Goal: Information Seeking & Learning: Learn about a topic

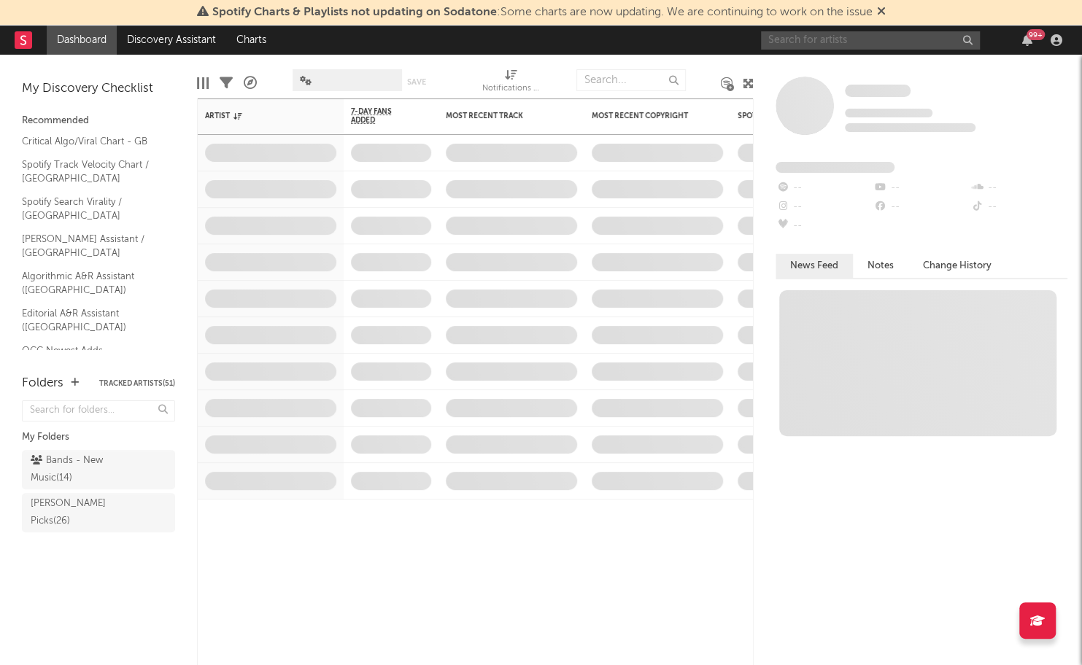
click at [865, 42] on input "text" at bounding box center [870, 40] width 219 height 18
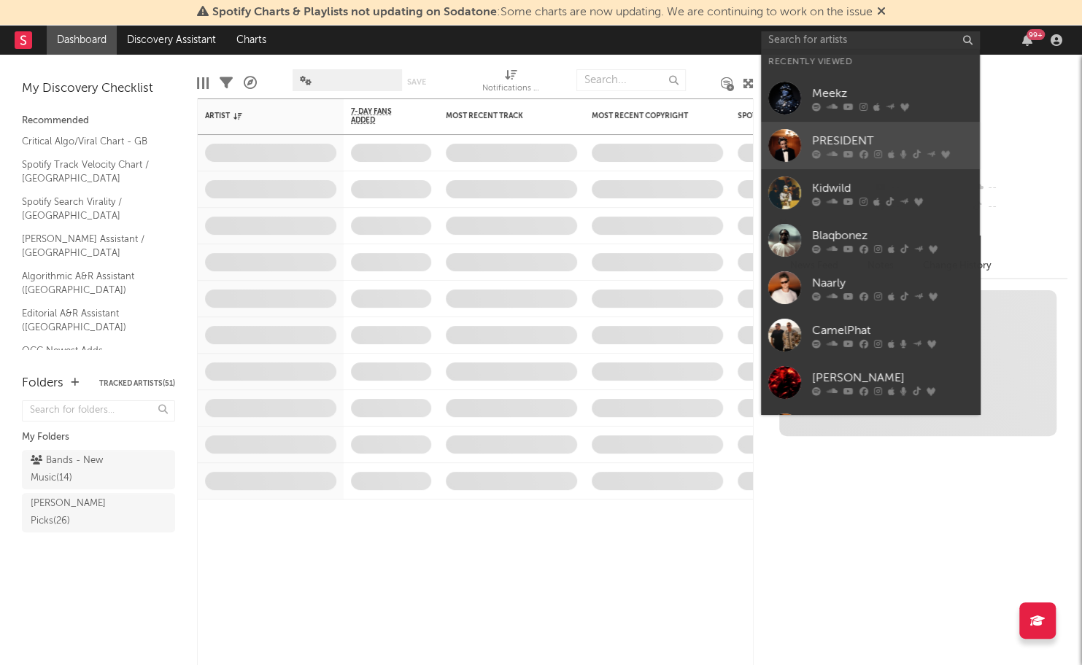
click at [856, 151] on div at bounding box center [892, 154] width 161 height 9
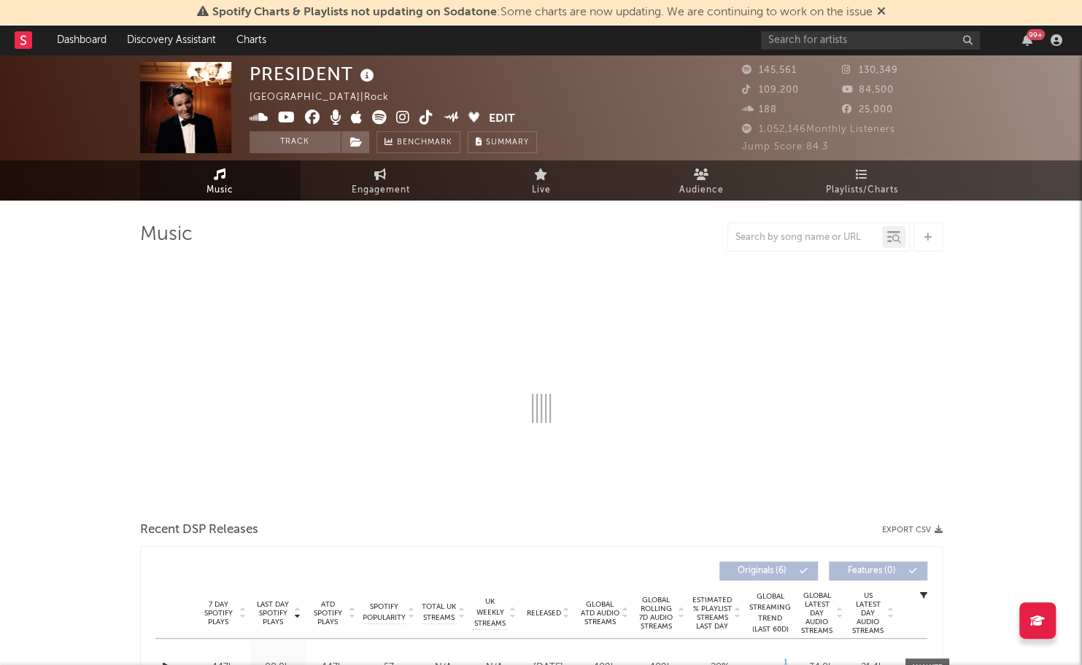
select select "1w"
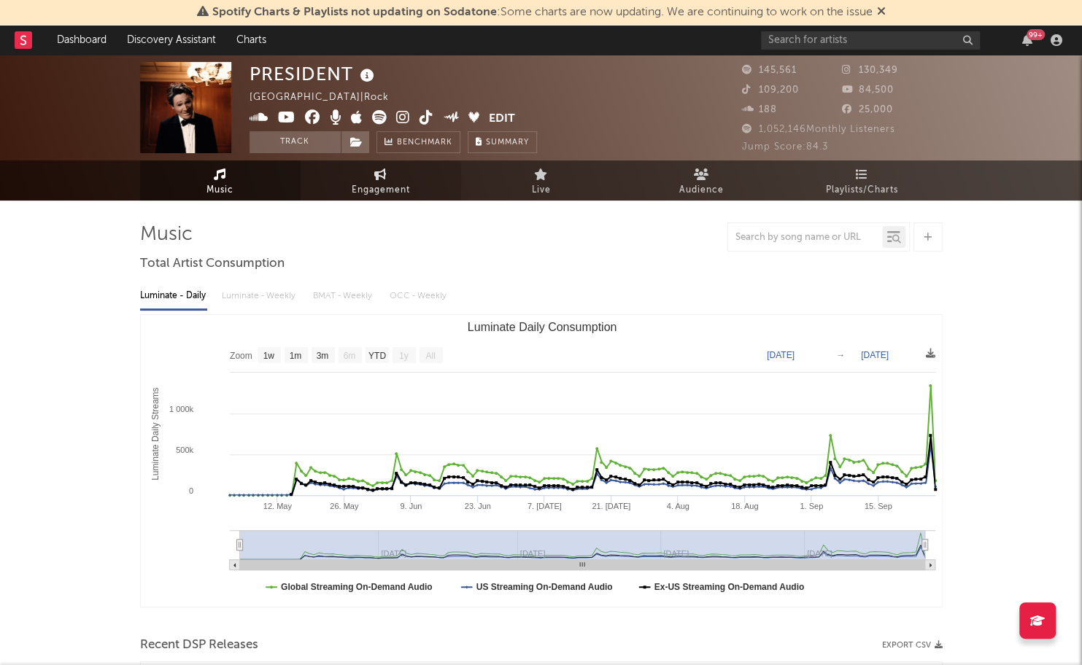
click at [390, 182] on span "Engagement" at bounding box center [381, 191] width 58 height 18
select select "1w"
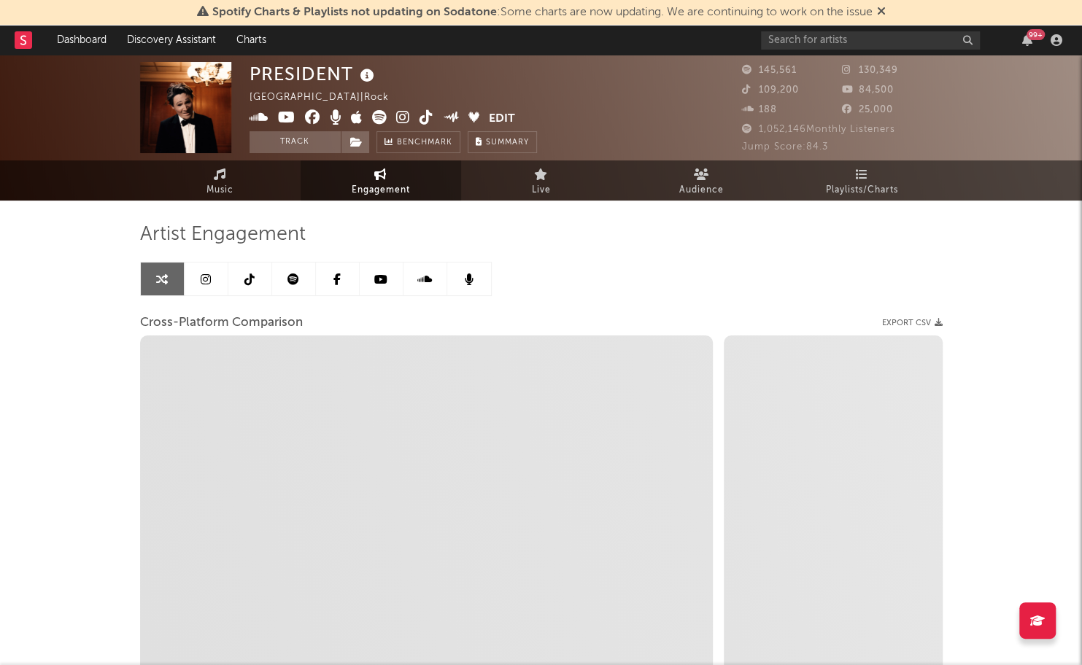
select select "1m"
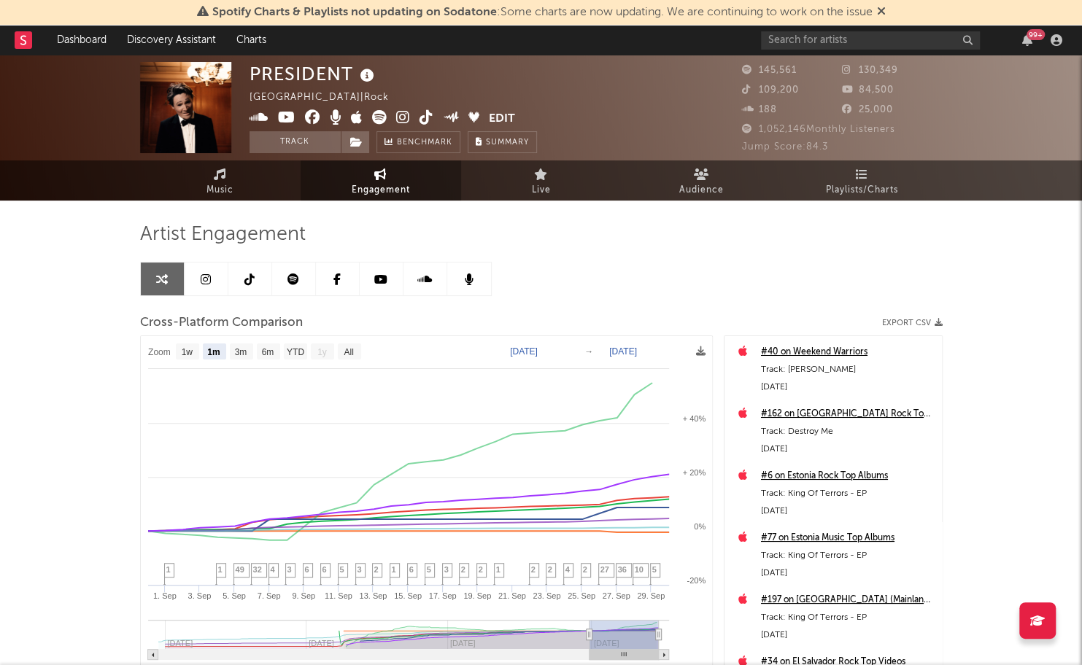
click at [287, 285] on link at bounding box center [294, 279] width 44 height 33
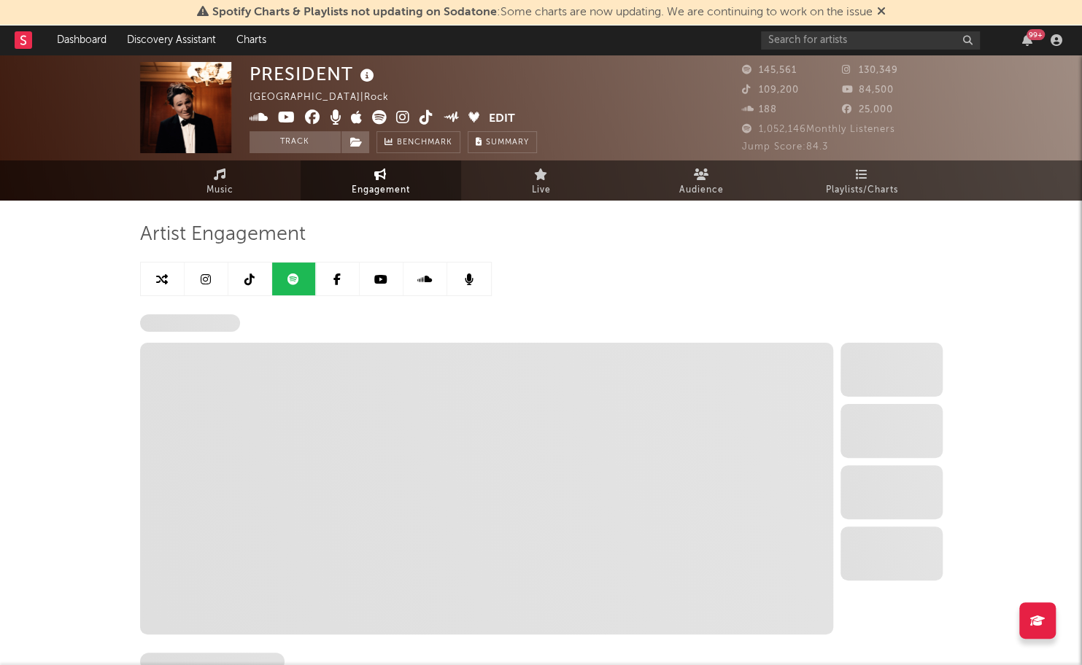
select select "1w"
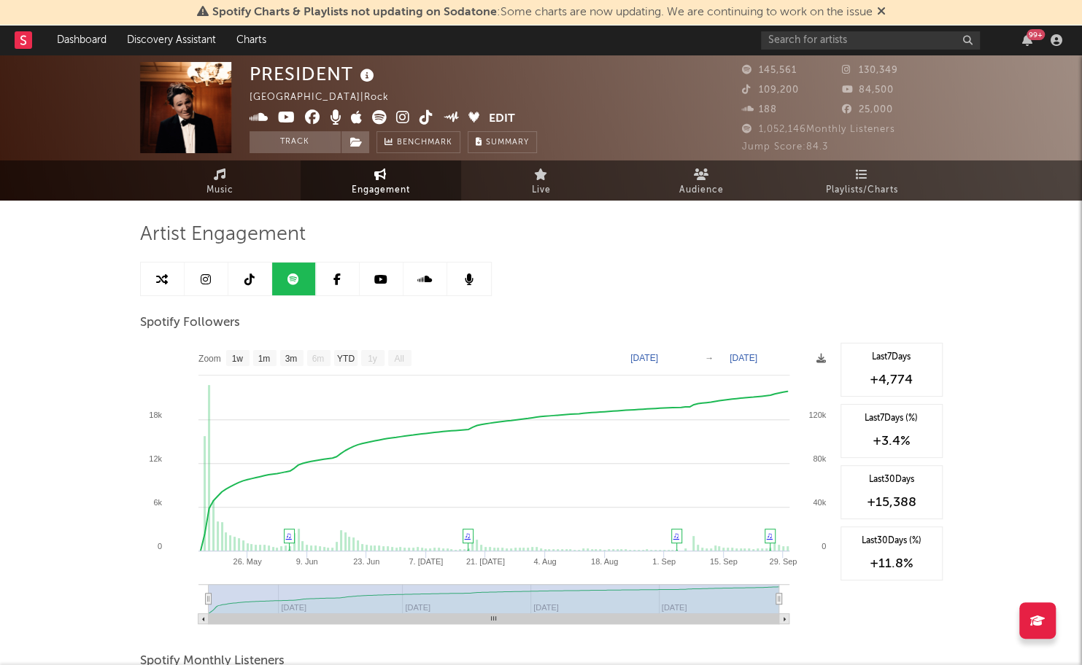
click at [251, 281] on icon at bounding box center [249, 280] width 10 height 12
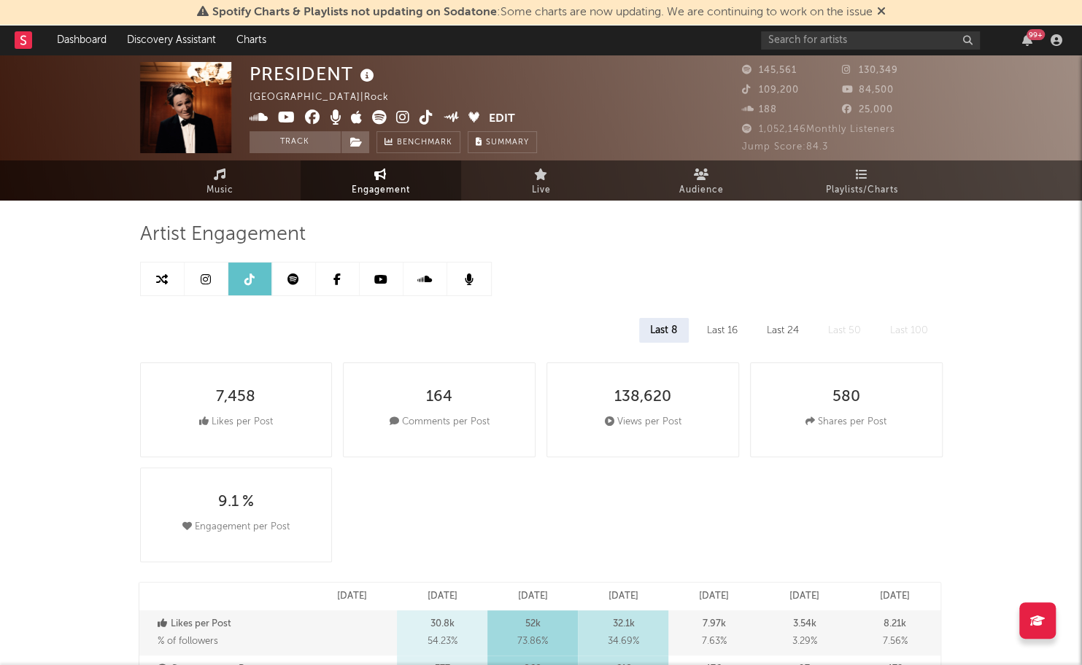
select select "6m"
click at [377, 279] on icon at bounding box center [380, 280] width 13 height 12
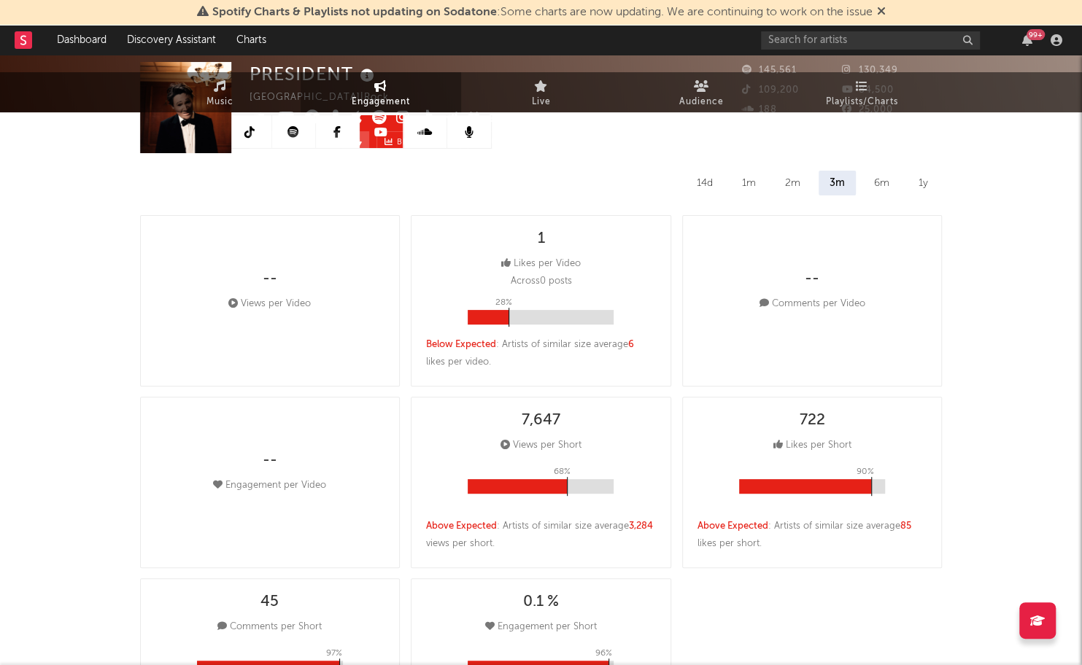
select select "6m"
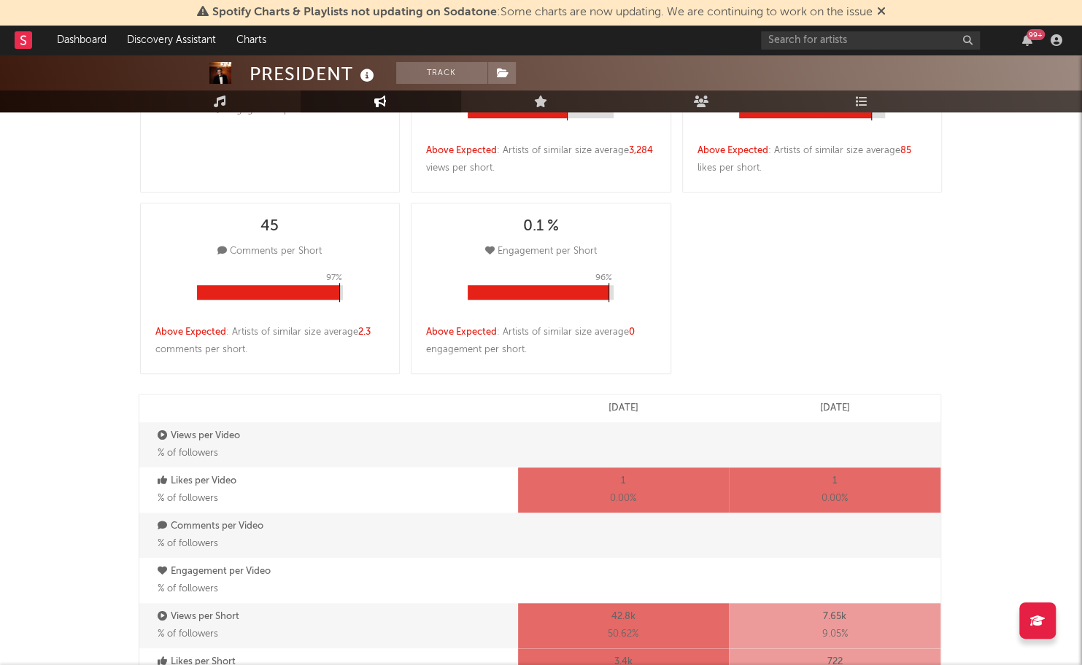
scroll to position [13, 0]
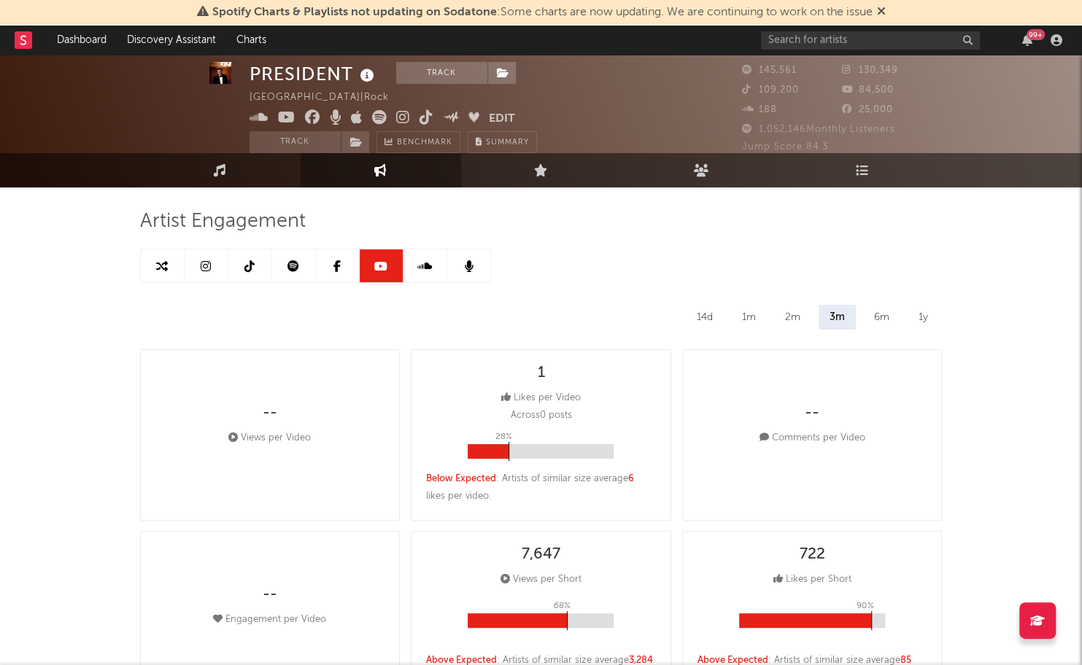
click at [414, 267] on link at bounding box center [425, 266] width 44 height 33
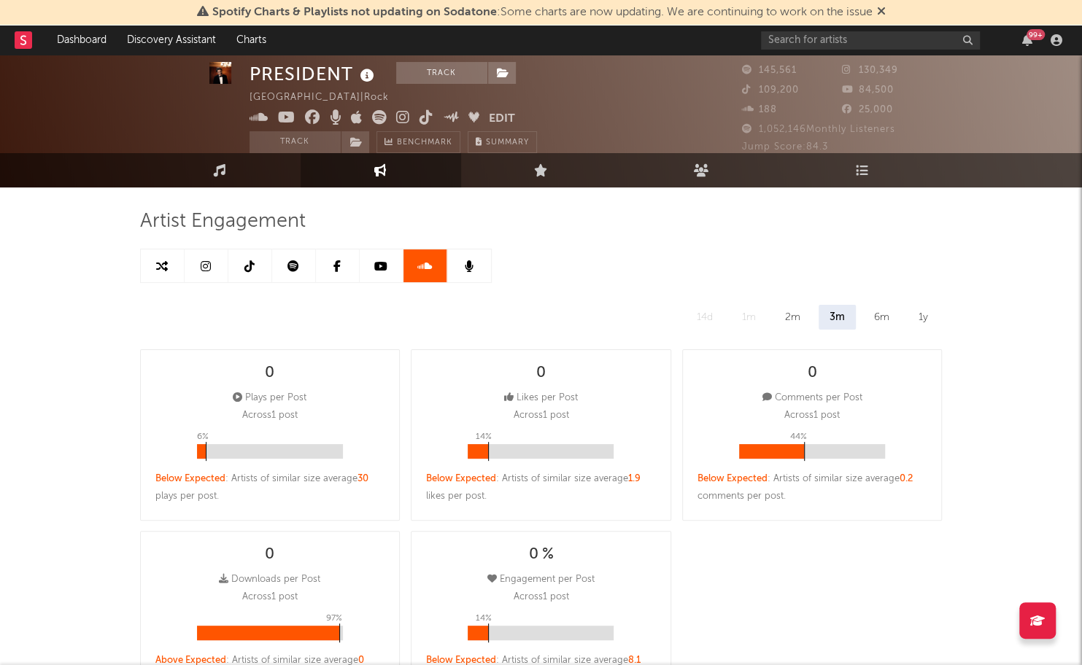
select select "1w"
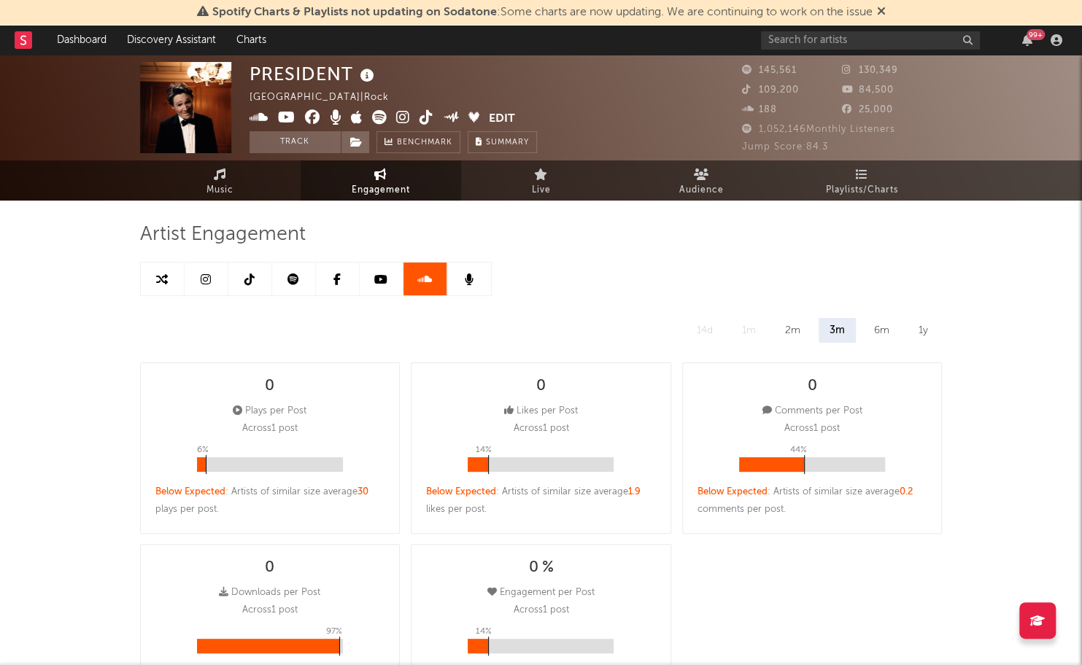
click at [204, 279] on icon at bounding box center [206, 280] width 10 height 12
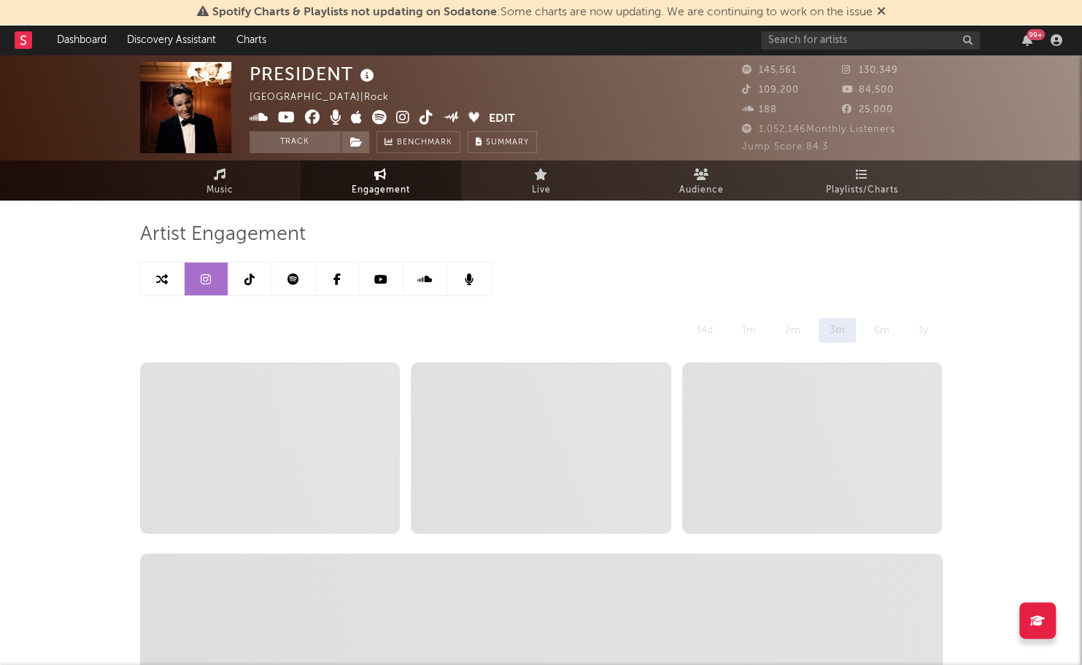
select select "6m"
